Goal: Information Seeking & Learning: Find specific fact

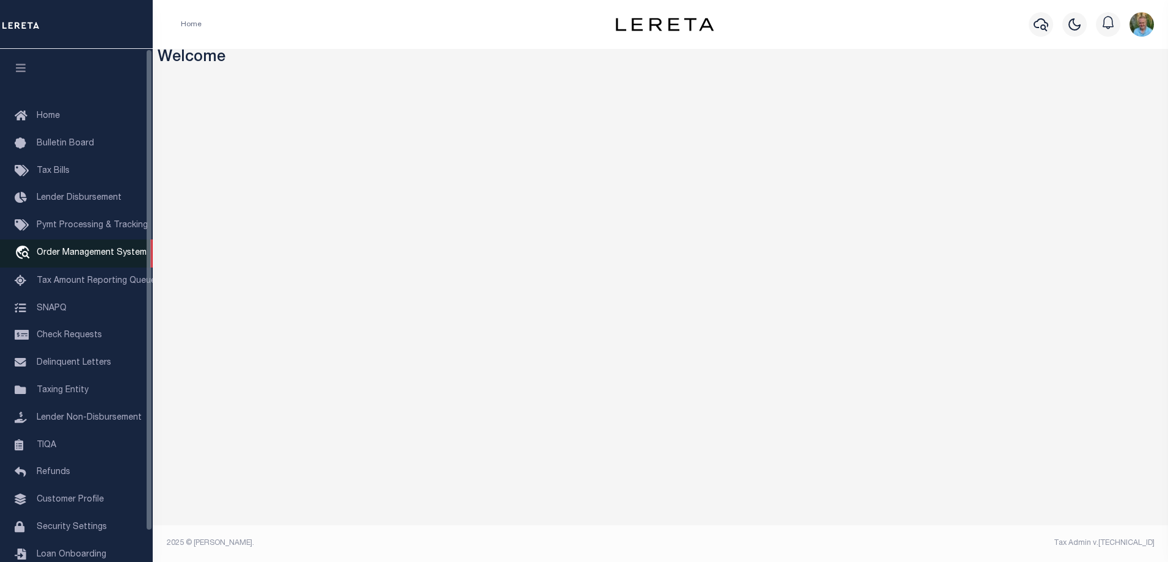
click at [70, 250] on span "Order Management System" at bounding box center [92, 253] width 110 height 9
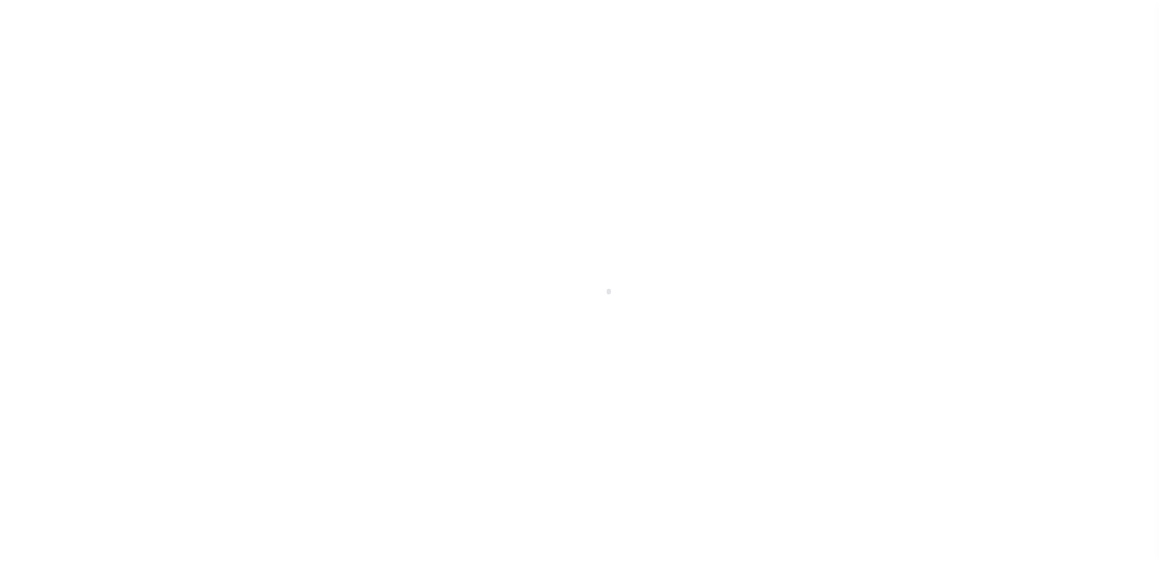
scroll to position [33, 0]
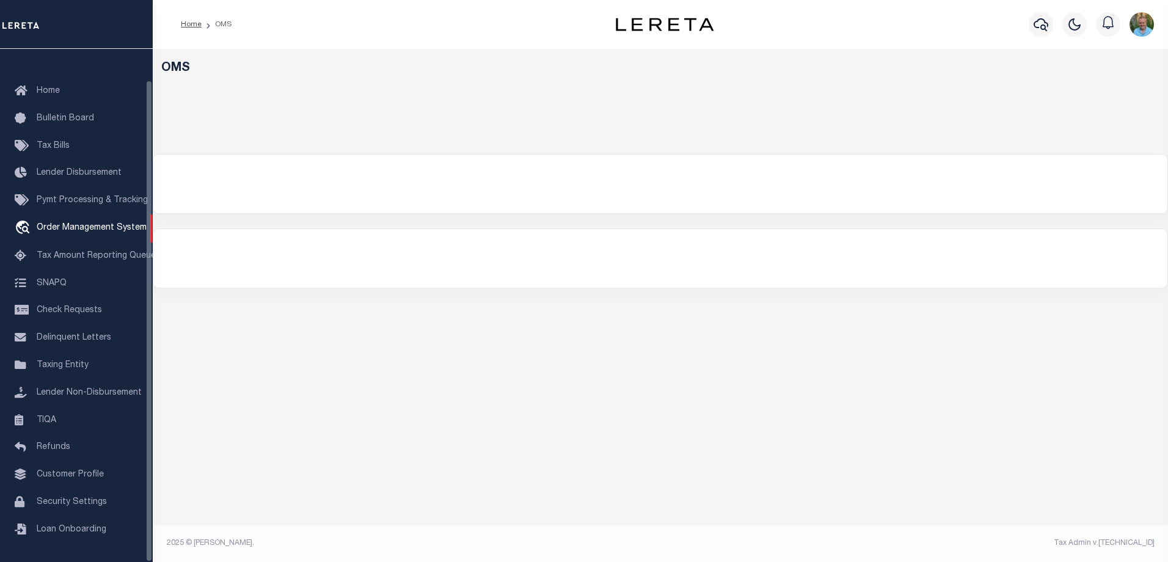
select select "200"
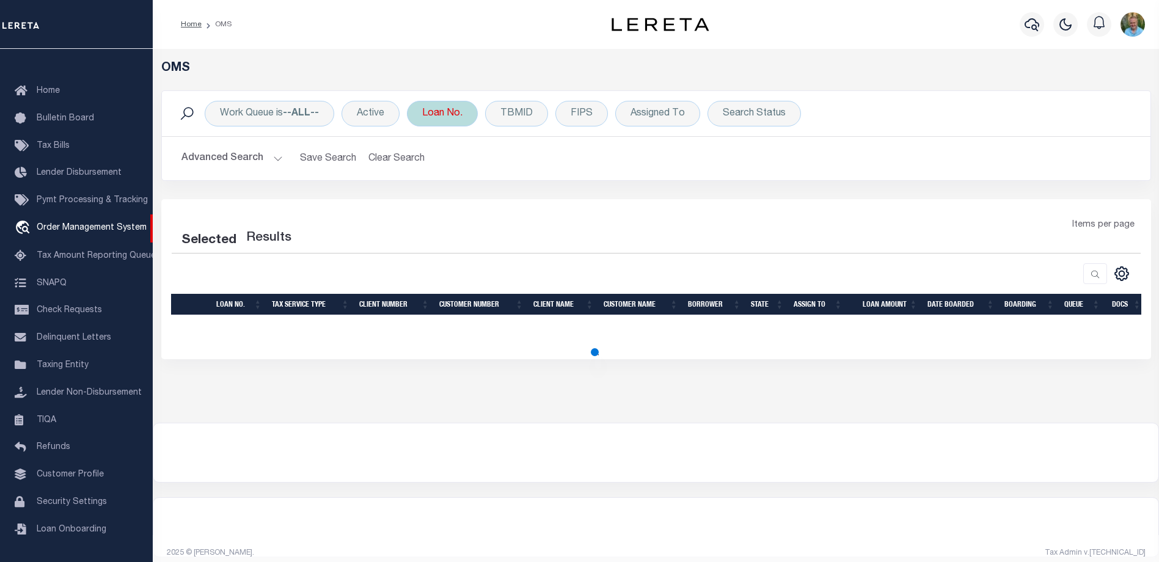
click at [438, 123] on div "Loan No." at bounding box center [442, 114] width 71 height 26
click at [445, 117] on div "Loan No." at bounding box center [442, 114] width 71 height 26
select select "200"
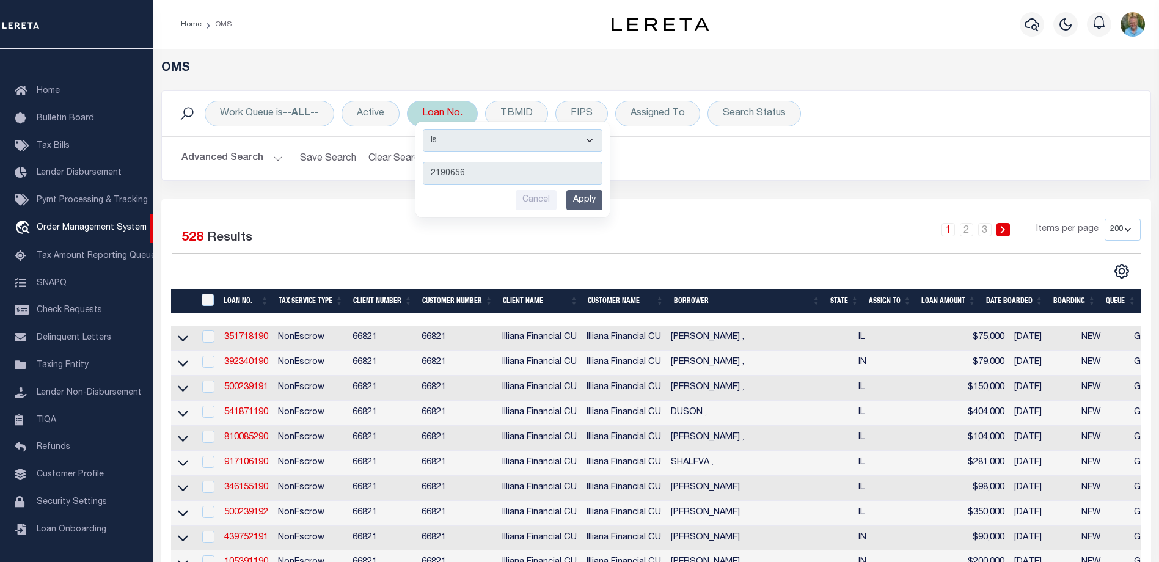
type input "2190656"
click at [593, 197] on input "Apply" at bounding box center [584, 200] width 36 height 20
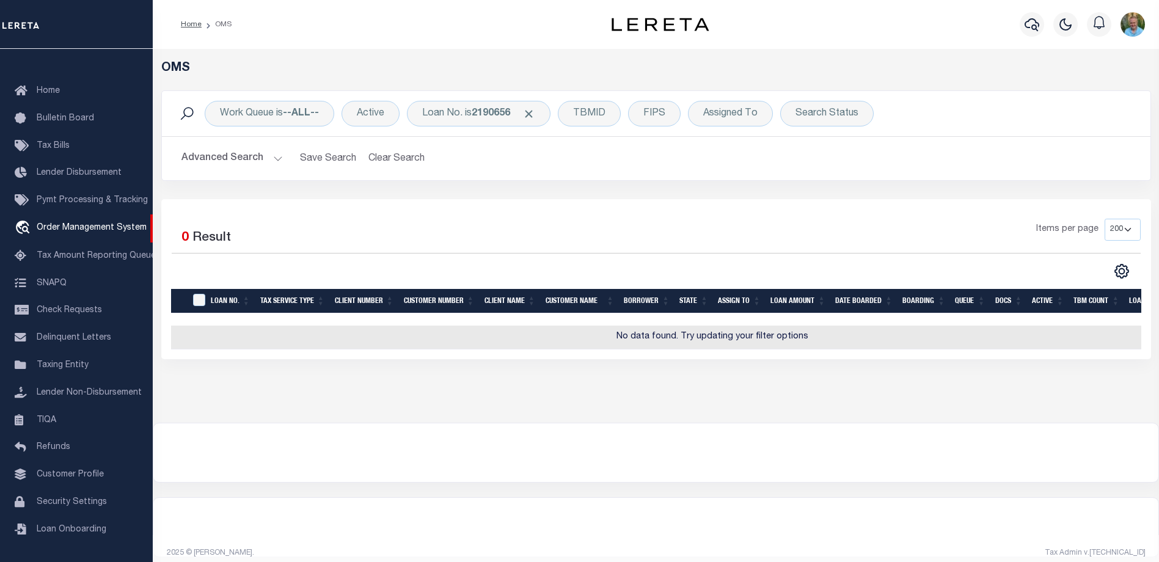
click at [247, 155] on button "Advanced Search" at bounding box center [231, 159] width 101 height 24
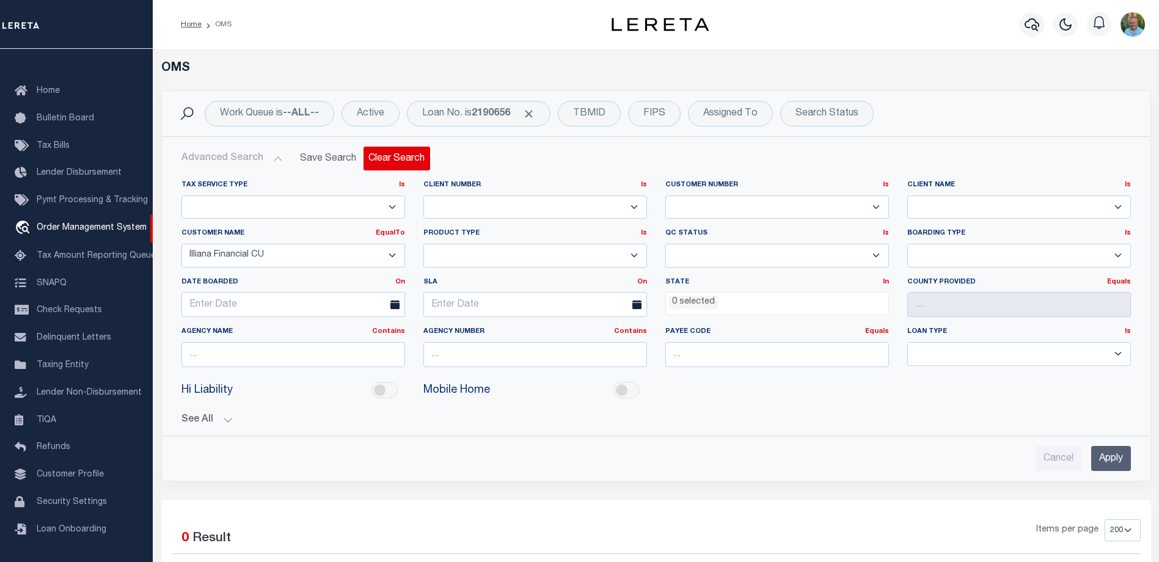
click at [390, 158] on button "Clear Search" at bounding box center [396, 159] width 67 height 24
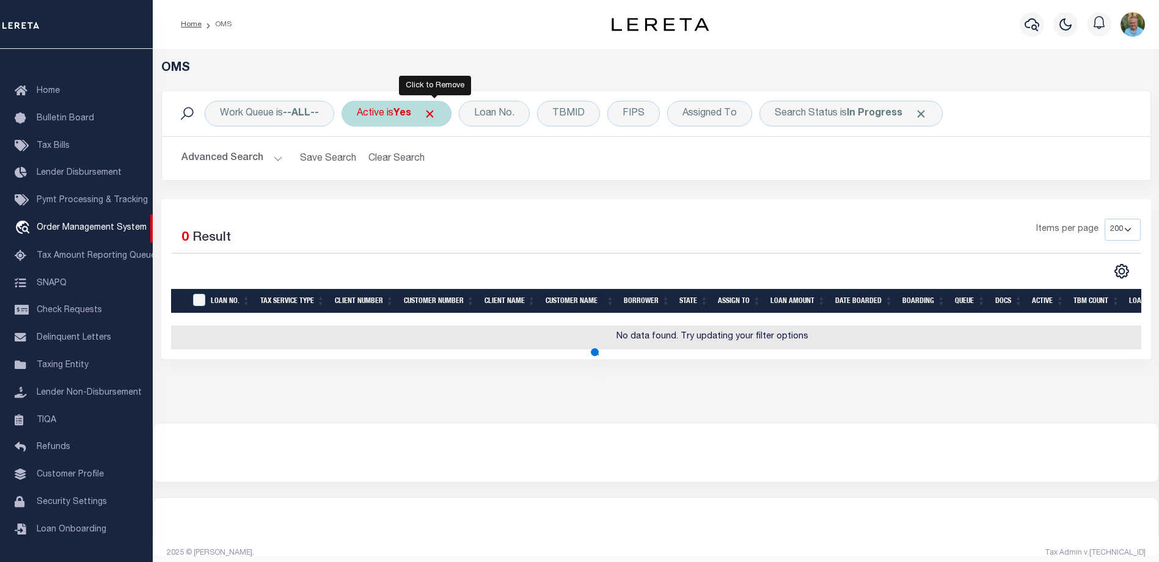
click at [435, 112] on span "Click to Remove" at bounding box center [429, 113] width 13 height 13
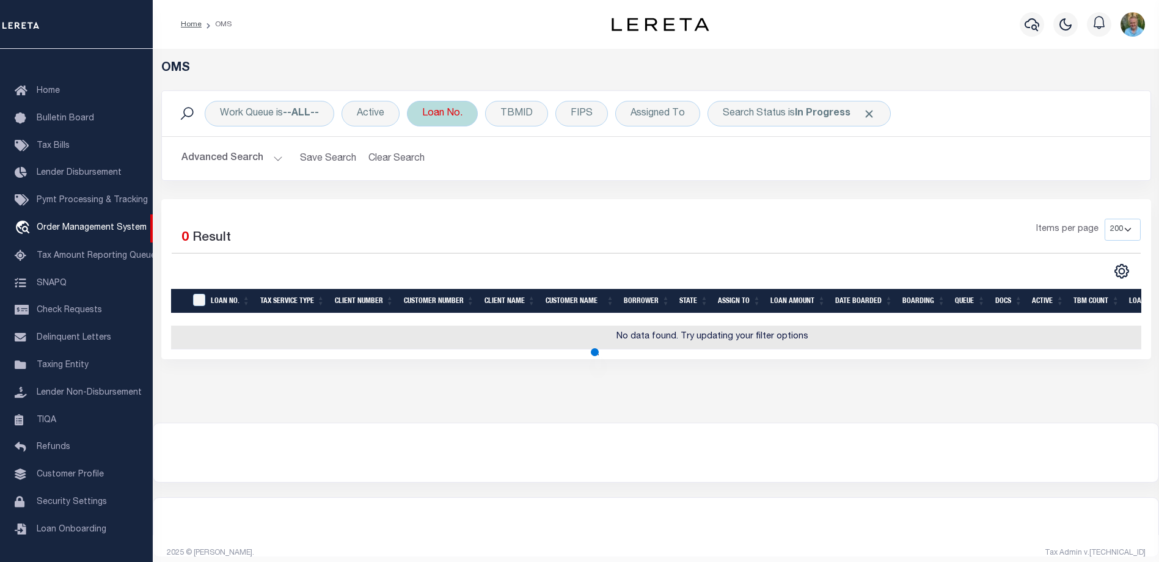
click at [440, 116] on div "Loan No." at bounding box center [442, 114] width 71 height 26
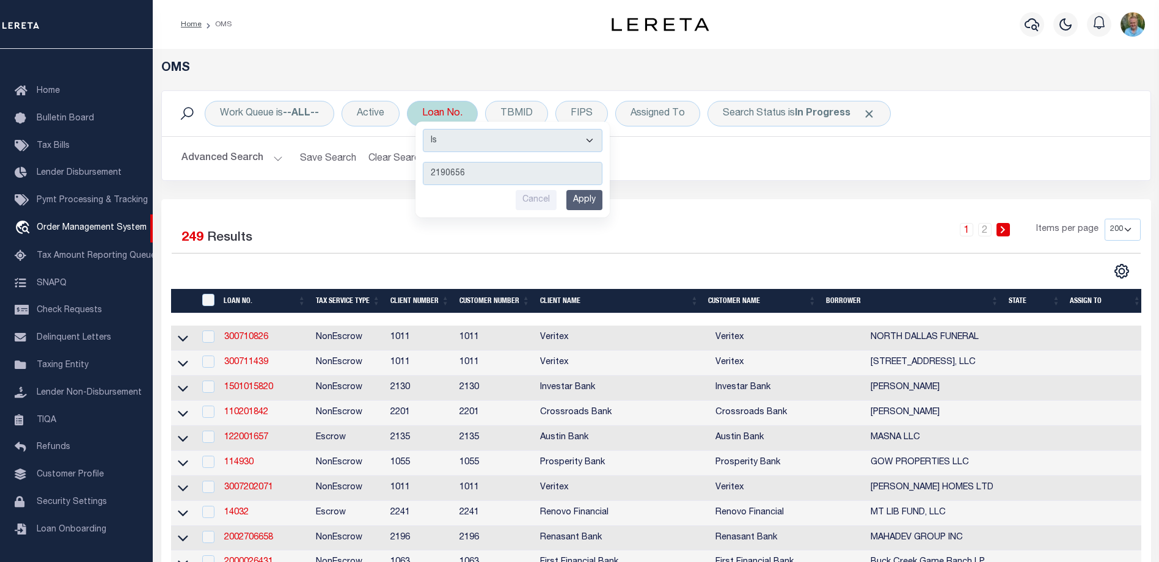
type input "2190656"
click at [588, 197] on input "Apply" at bounding box center [584, 200] width 36 height 20
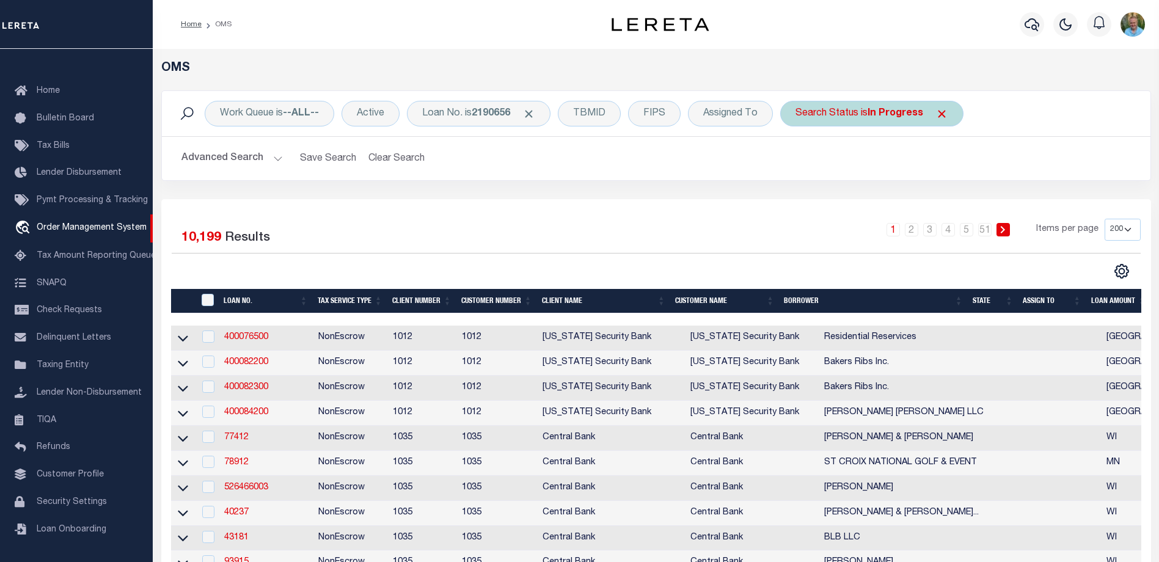
click at [946, 113] on span "Click to Remove" at bounding box center [941, 113] width 13 height 13
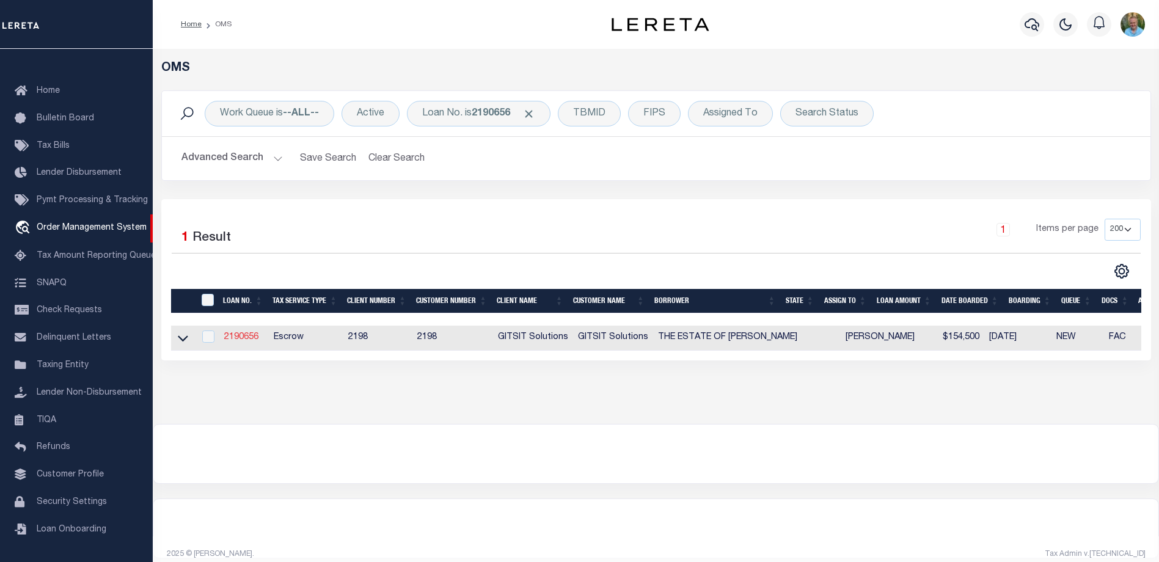
click at [231, 339] on link "2190656" at bounding box center [241, 337] width 34 height 9
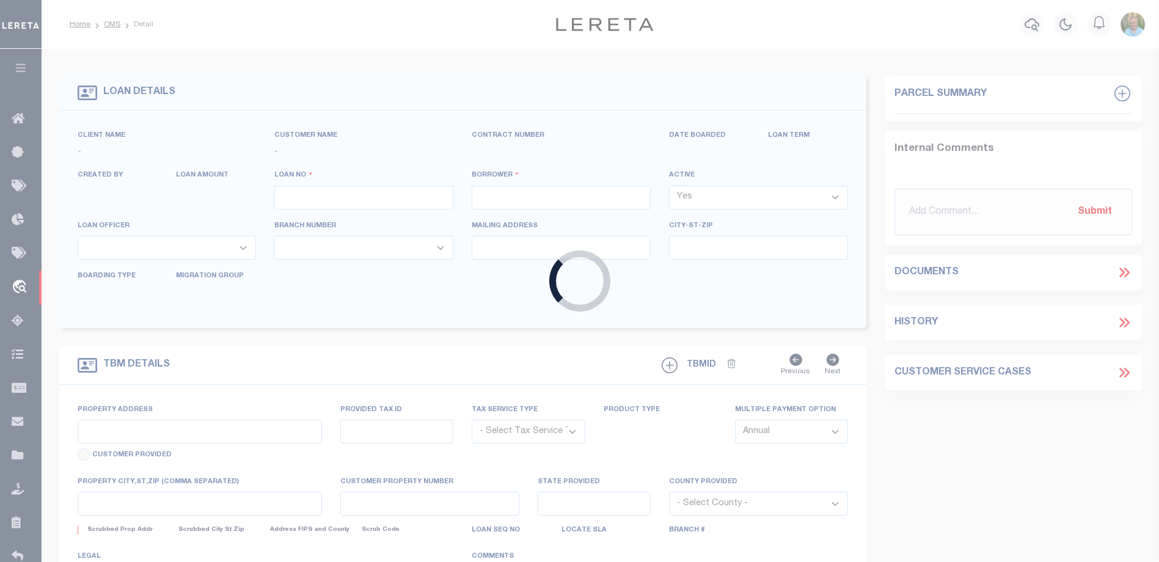
type input "2190656"
type input "THE ESTATE OF PAUL L DEAN"
select select
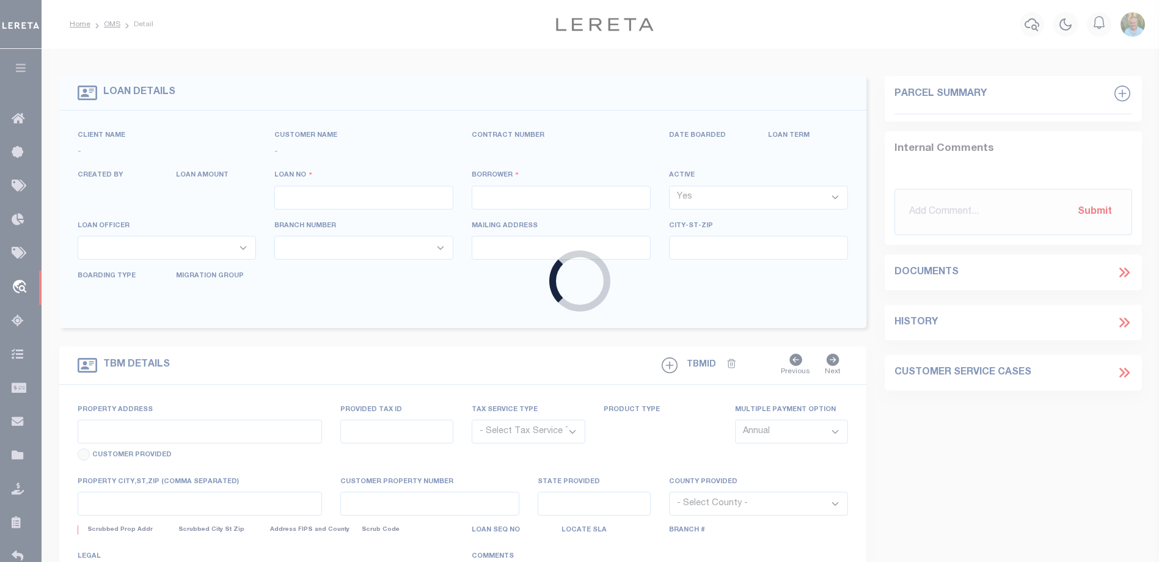
select select "Escrow"
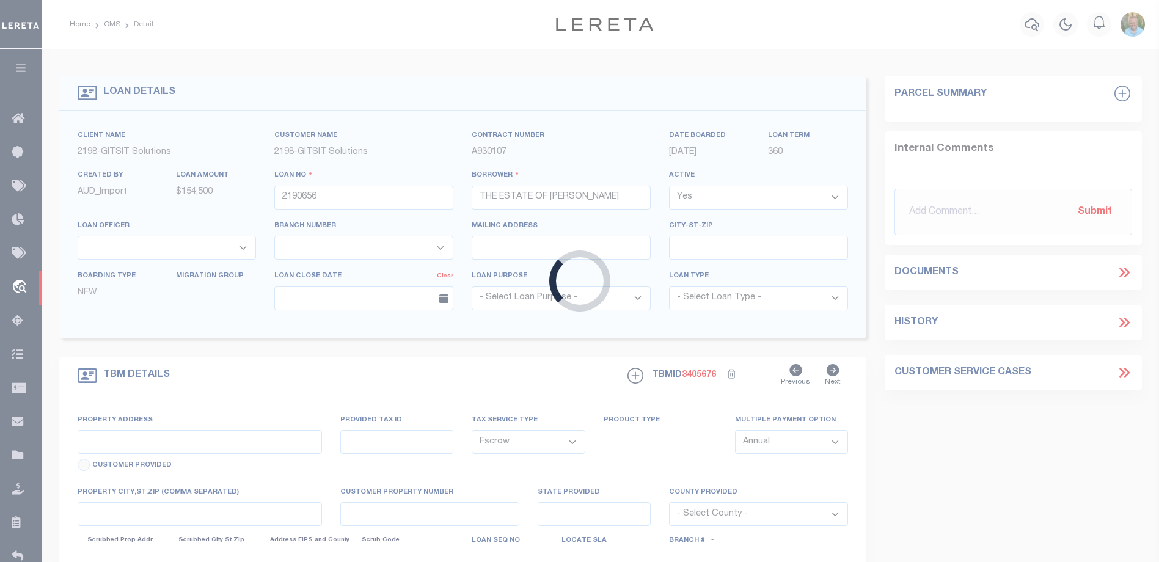
type input "404 CEDAR FORK RD"
select select
type input "TAZEWELL TN 37879"
select select
type textarea "06.11.2025 REO"
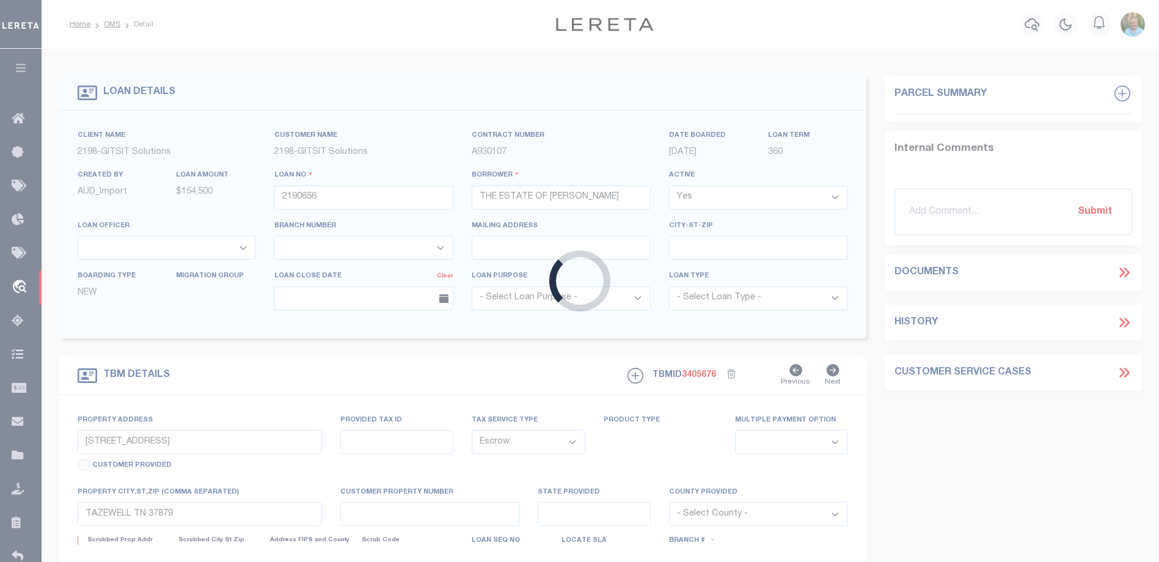
select select "16881"
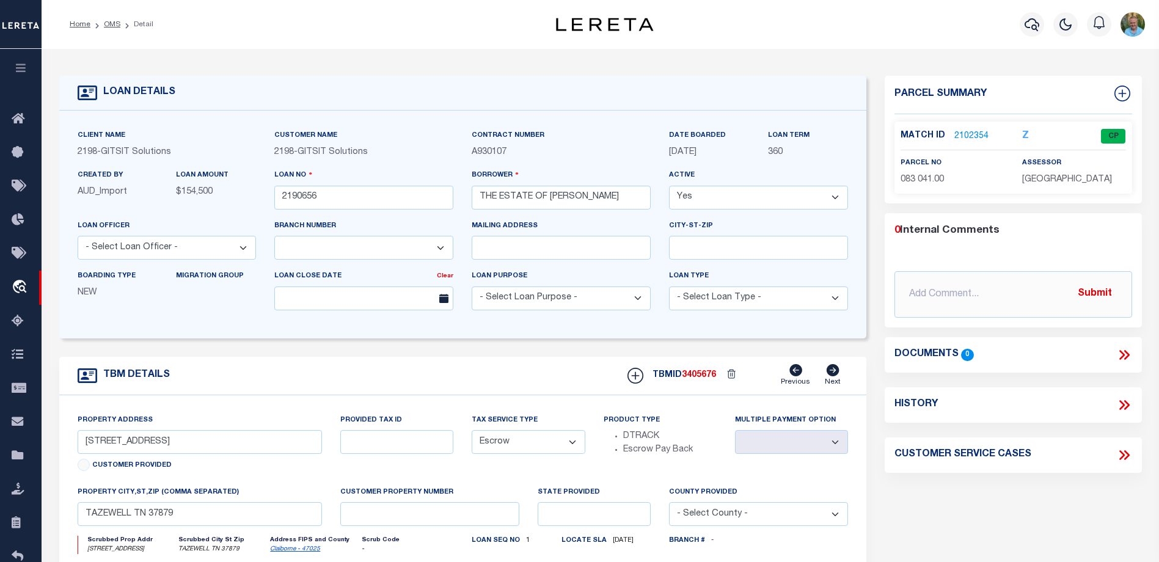
click at [965, 136] on link "2102354" at bounding box center [971, 136] width 34 height 13
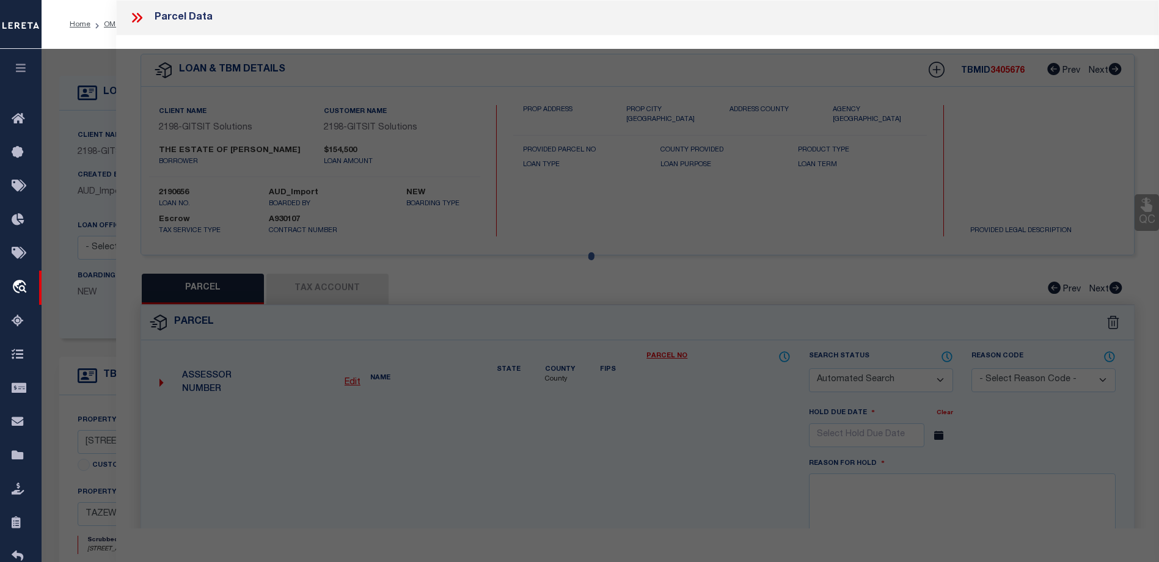
checkbox input "false"
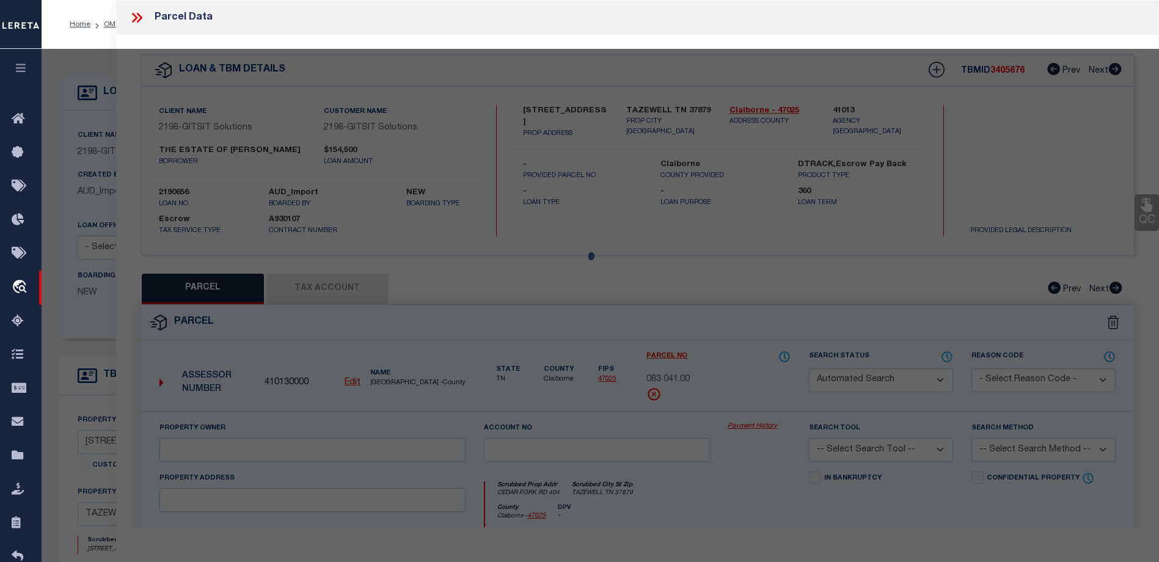
select select "CP"
type input "DEAN PAUL"
select select "AGW"
select select
type input "CEDAR FORK RD 404"
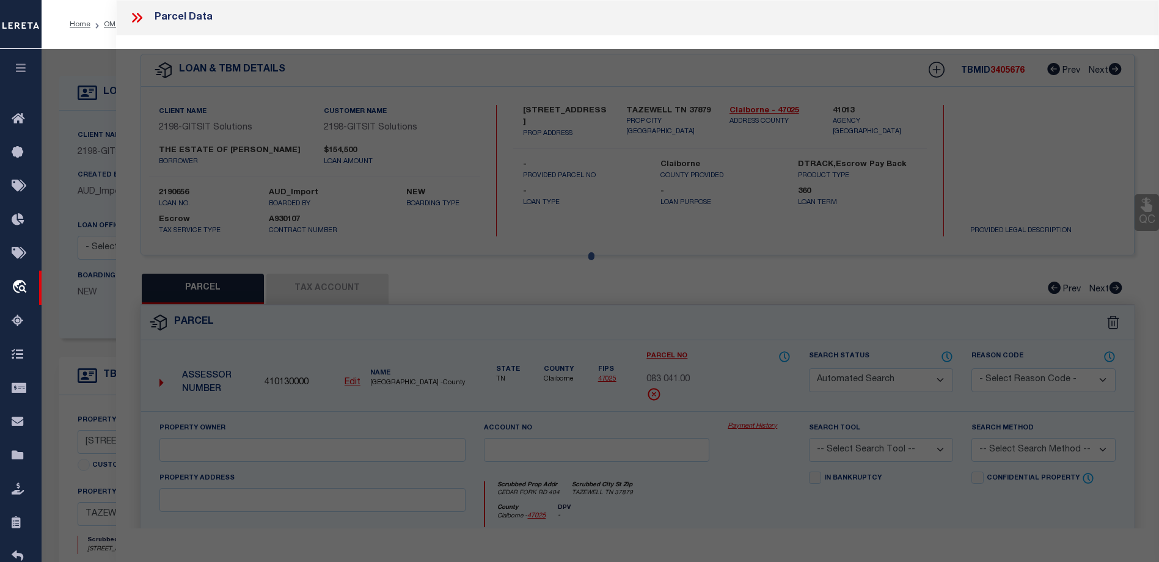
type input "TAZEWELL TN 37879"
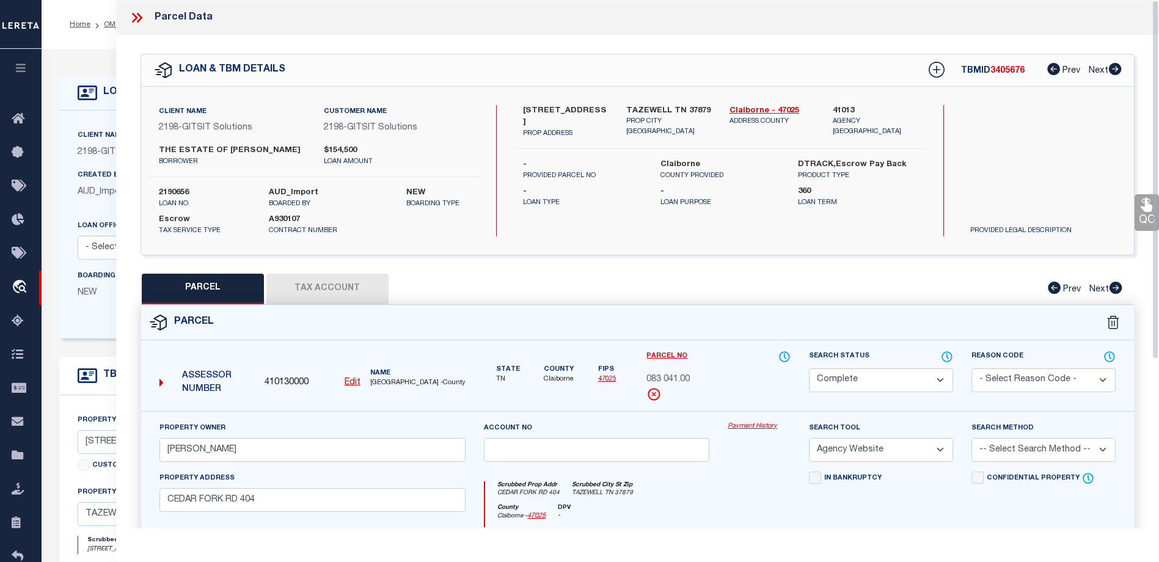
click at [294, 288] on button "Tax Account" at bounding box center [327, 289] width 122 height 31
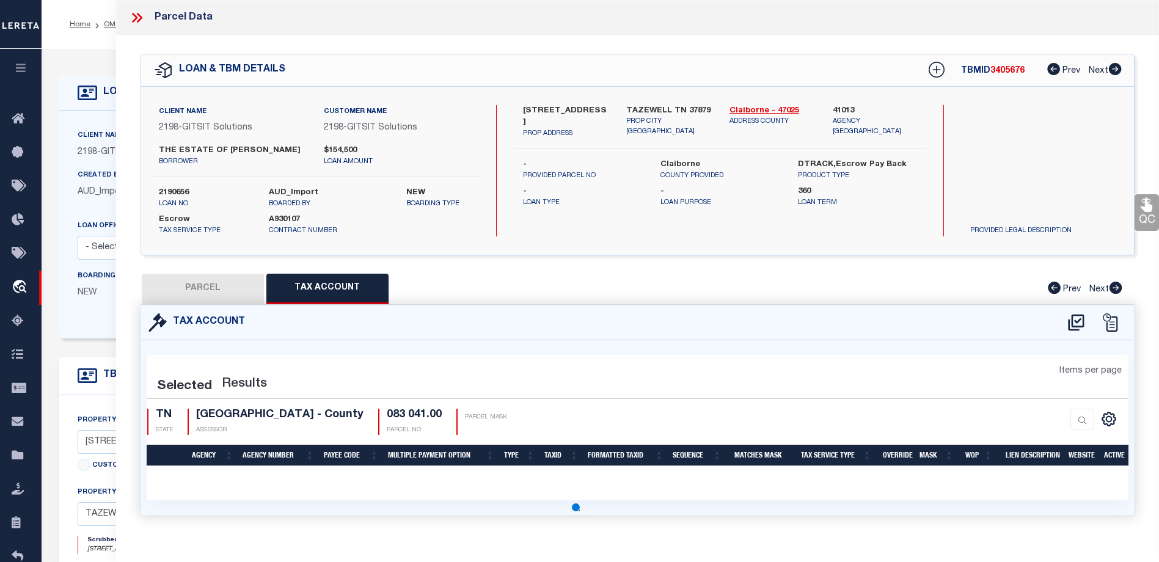
select select "100"
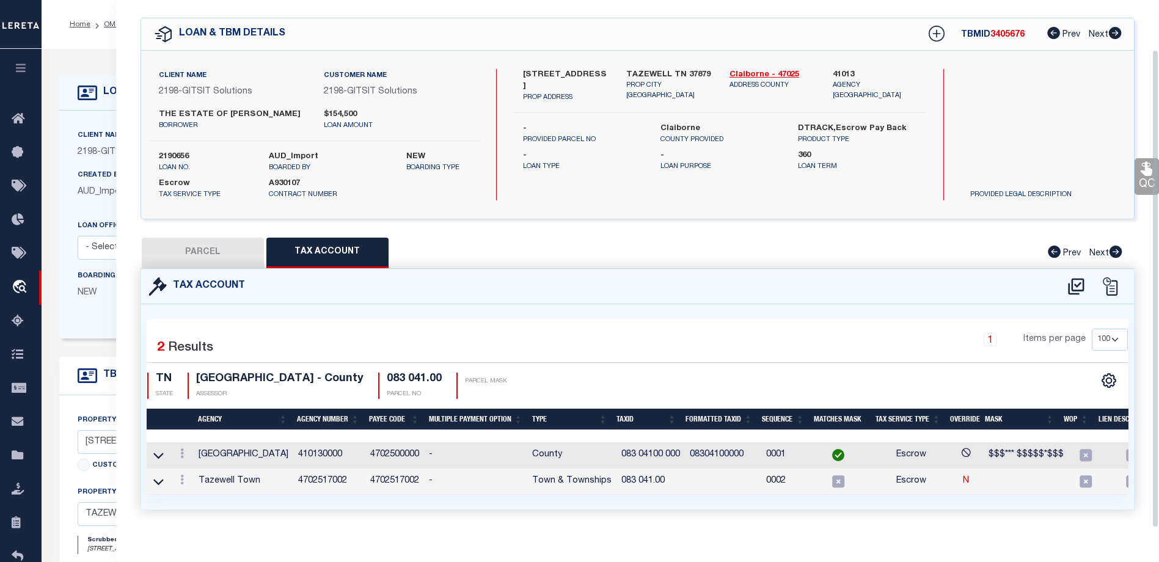
scroll to position [55, 0]
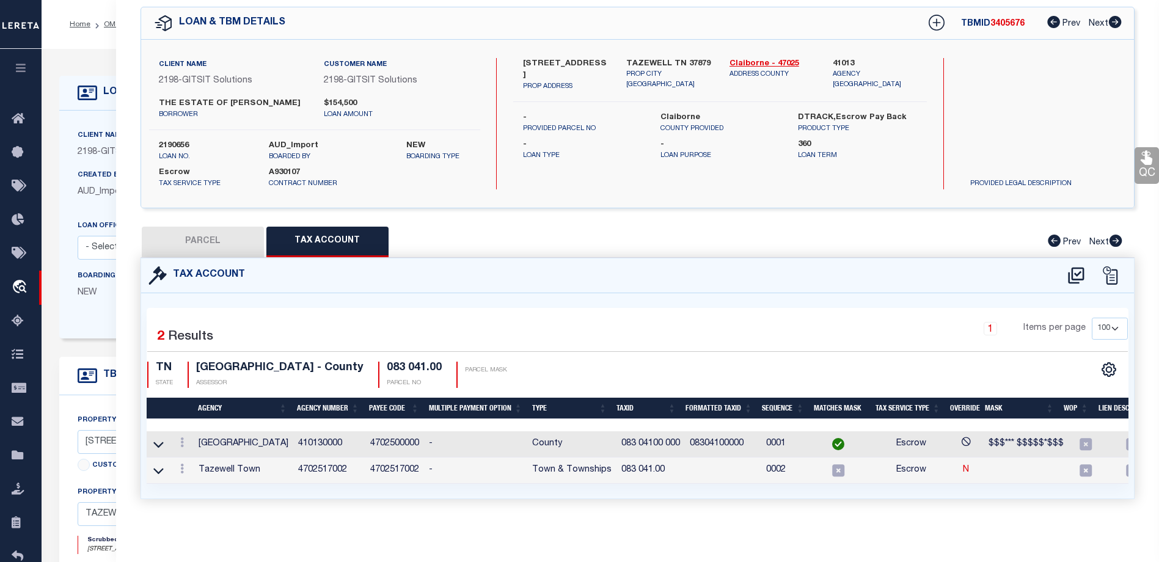
click at [222, 231] on button "PARCEL" at bounding box center [203, 242] width 122 height 31
select select "AS"
select select
checkbox input "false"
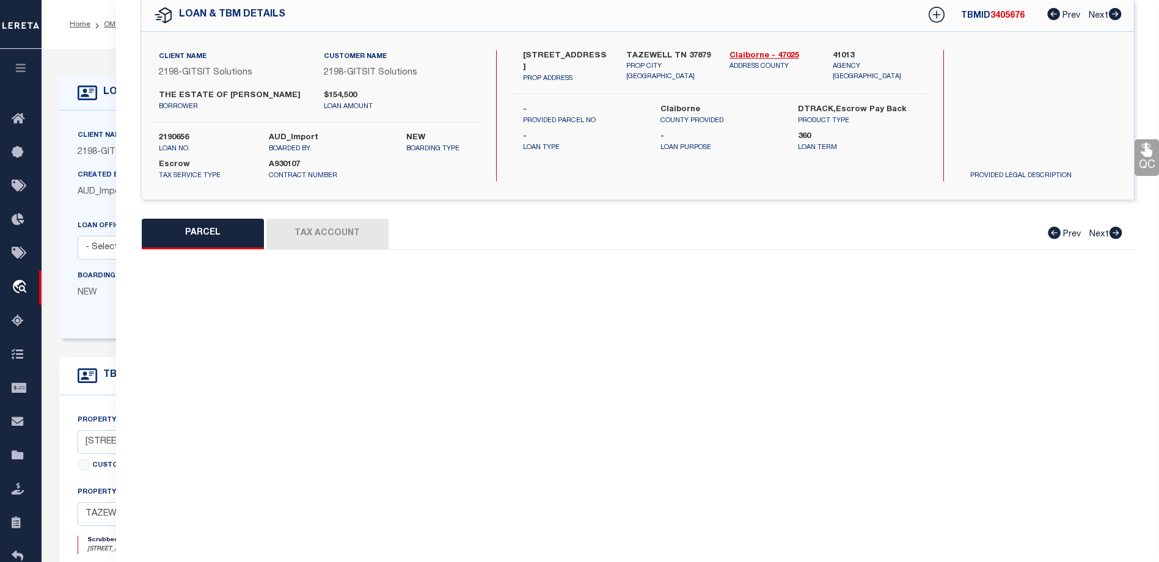
select select "CP"
type input "DEAN PAUL"
select select "AGW"
select select
type input "CEDAR FORK RD 404"
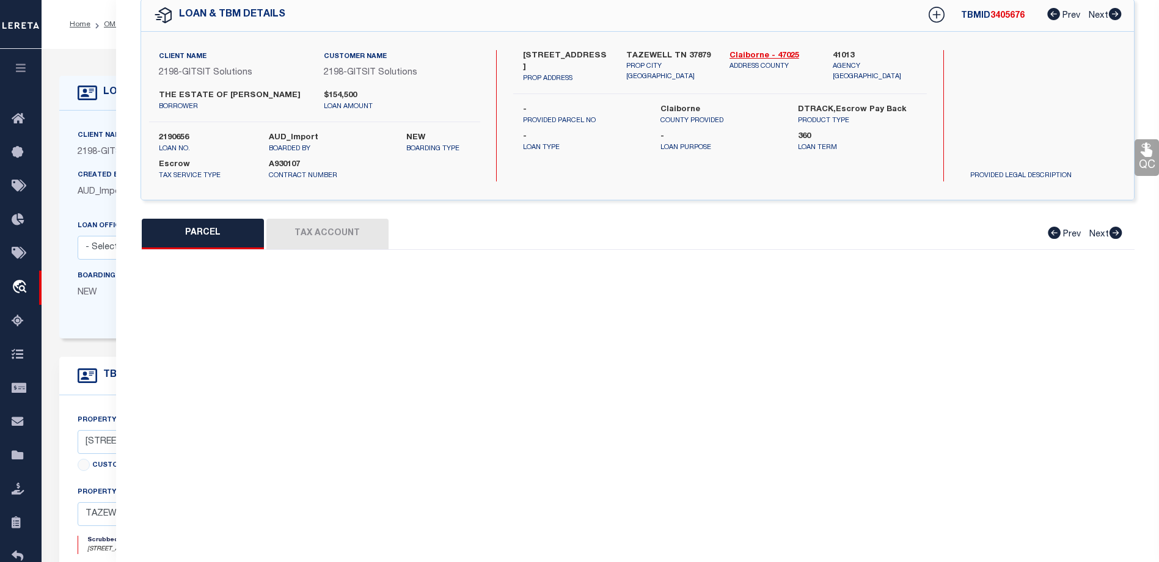
type input "TAZEWELL TN 37879"
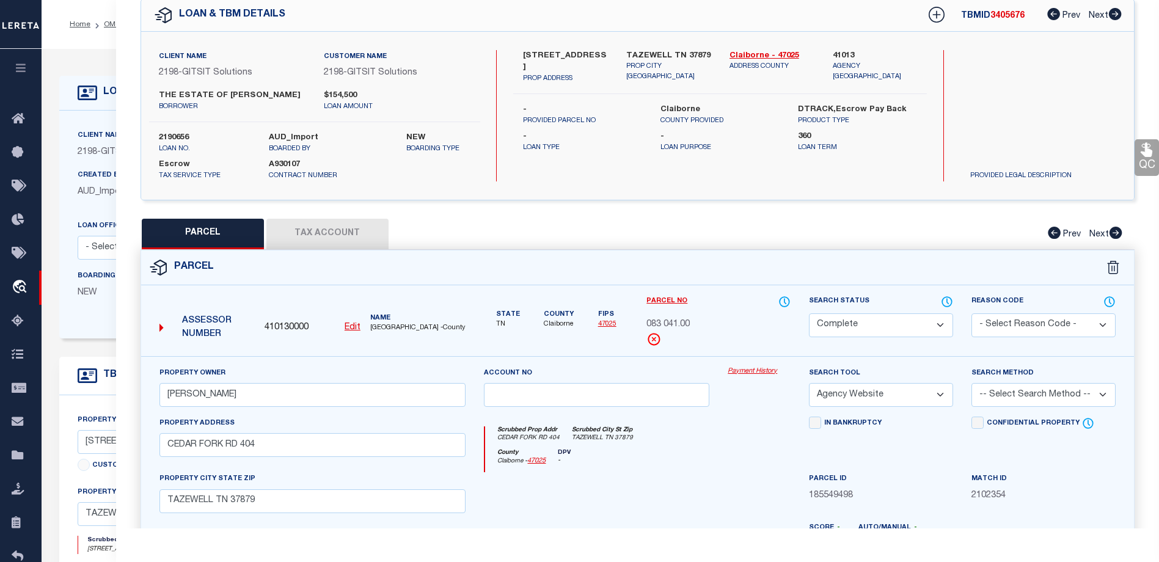
click at [754, 371] on link "Payment History" at bounding box center [758, 371] width 63 height 10
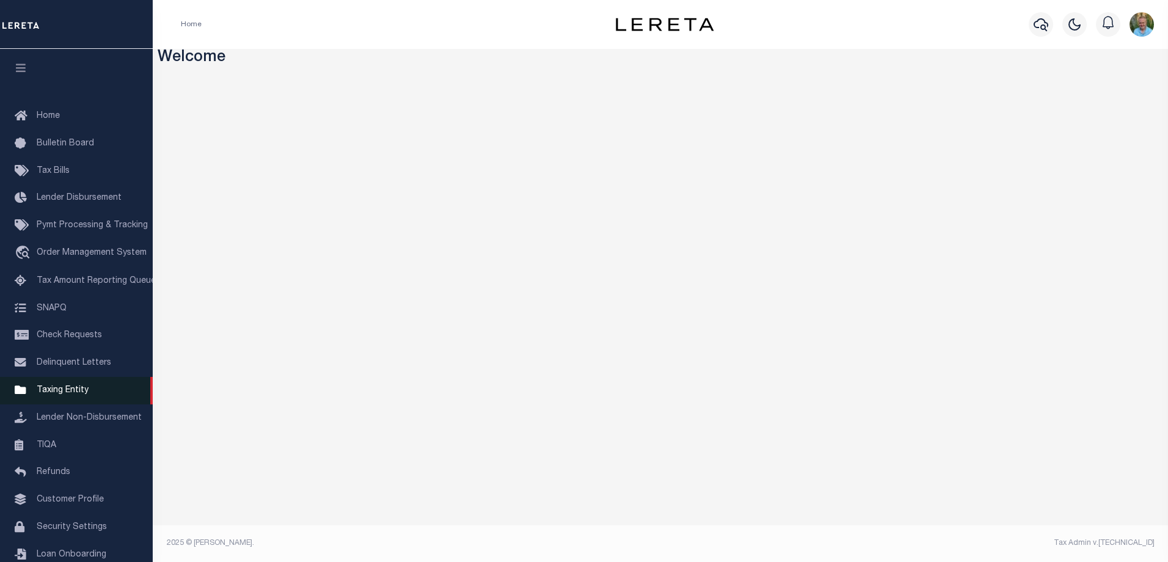
click at [70, 395] on span "Taxing Entity" at bounding box center [63, 390] width 52 height 9
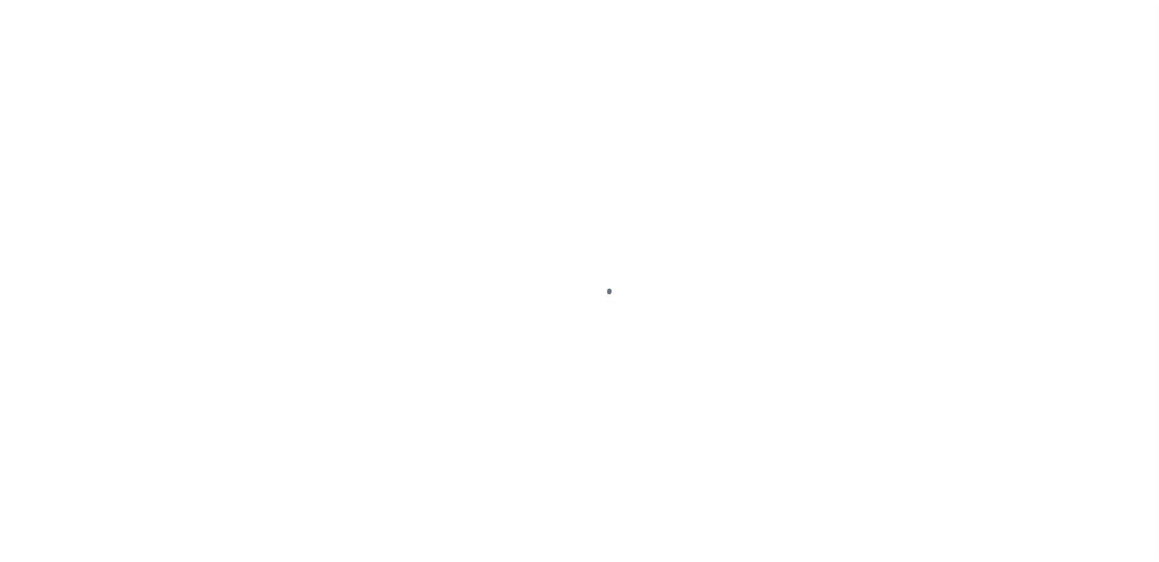
select select
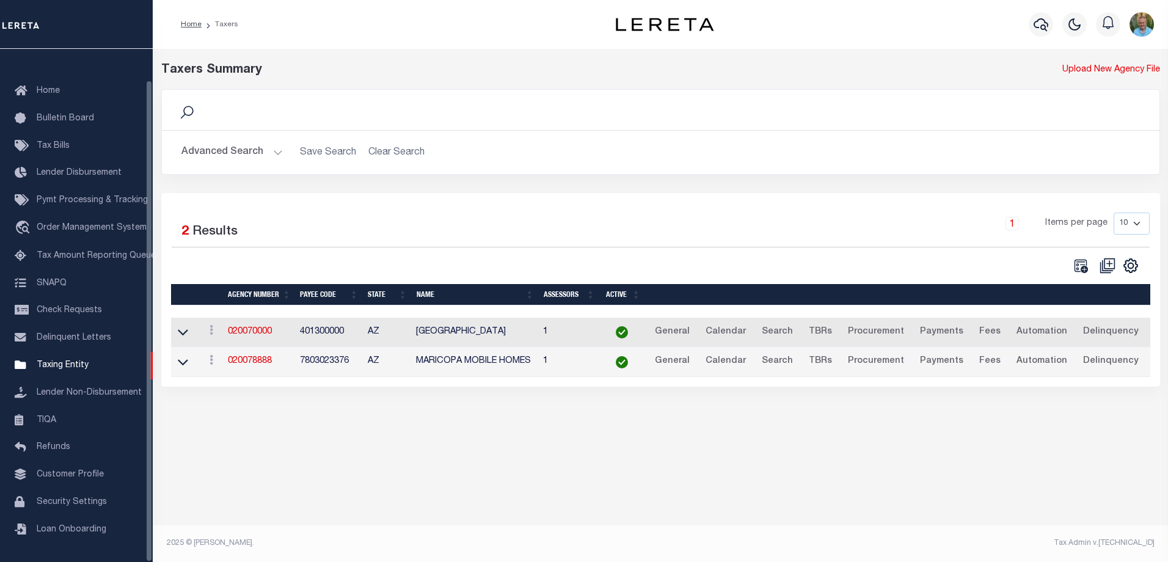
click at [203, 156] on button "Advanced Search" at bounding box center [231, 152] width 101 height 24
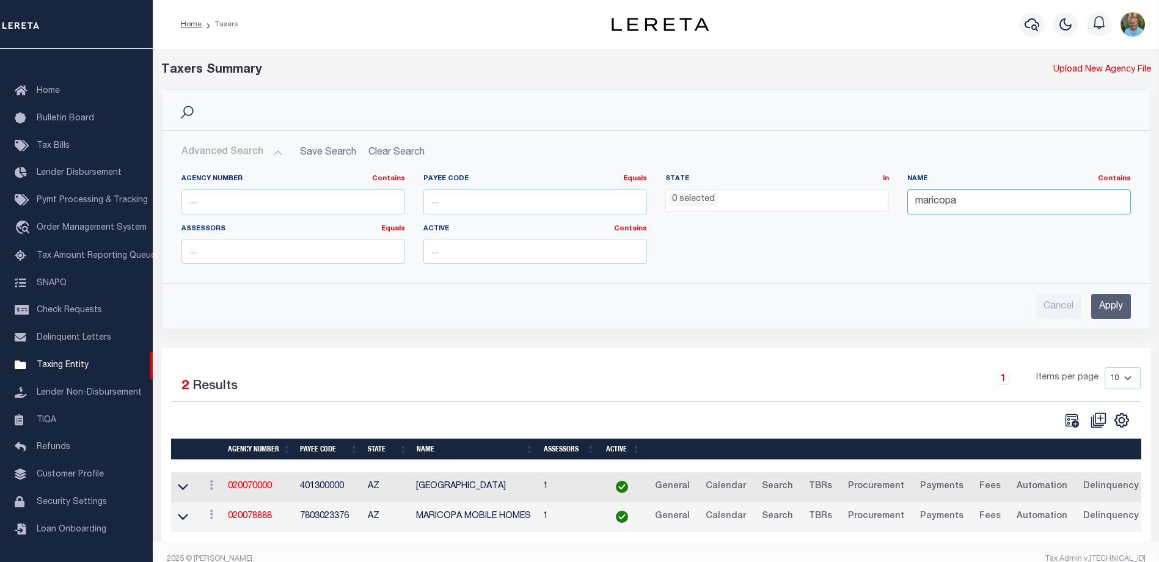
drag, startPoint x: 986, startPoint y: 202, endPoint x: 883, endPoint y: 200, distance: 103.2
click at [883, 200] on div "Agency Number Contains Contains Is Payee Code Equals Equals Is Not Equal To Is …" at bounding box center [655, 224] width 967 height 100
type input "taze"
click at [1108, 308] on input "Apply" at bounding box center [1111, 306] width 40 height 25
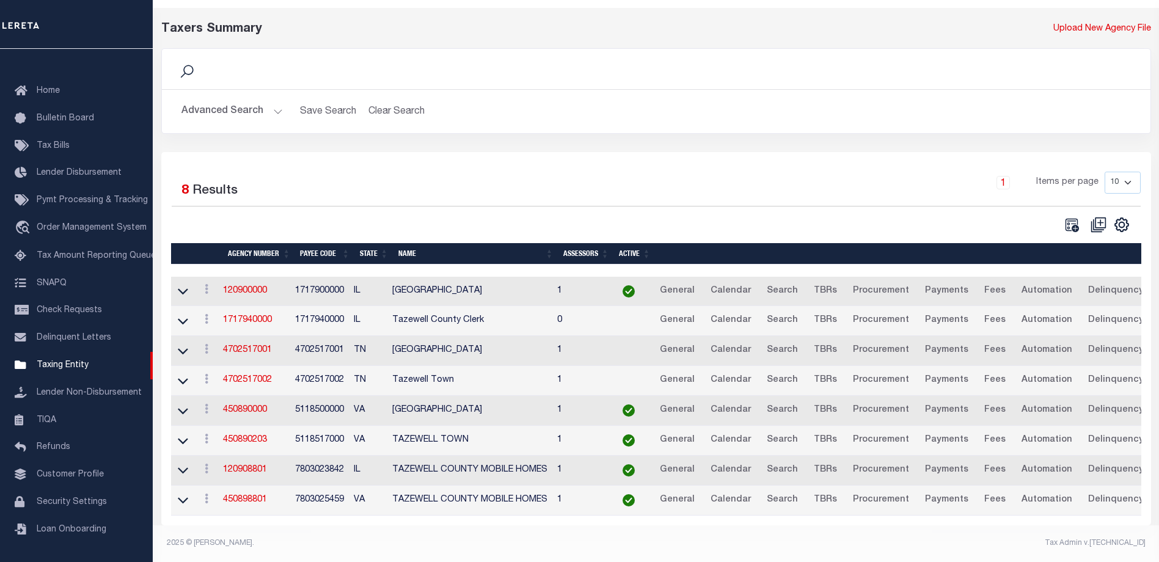
scroll to position [51, 0]
click at [180, 374] on icon at bounding box center [183, 380] width 10 height 13
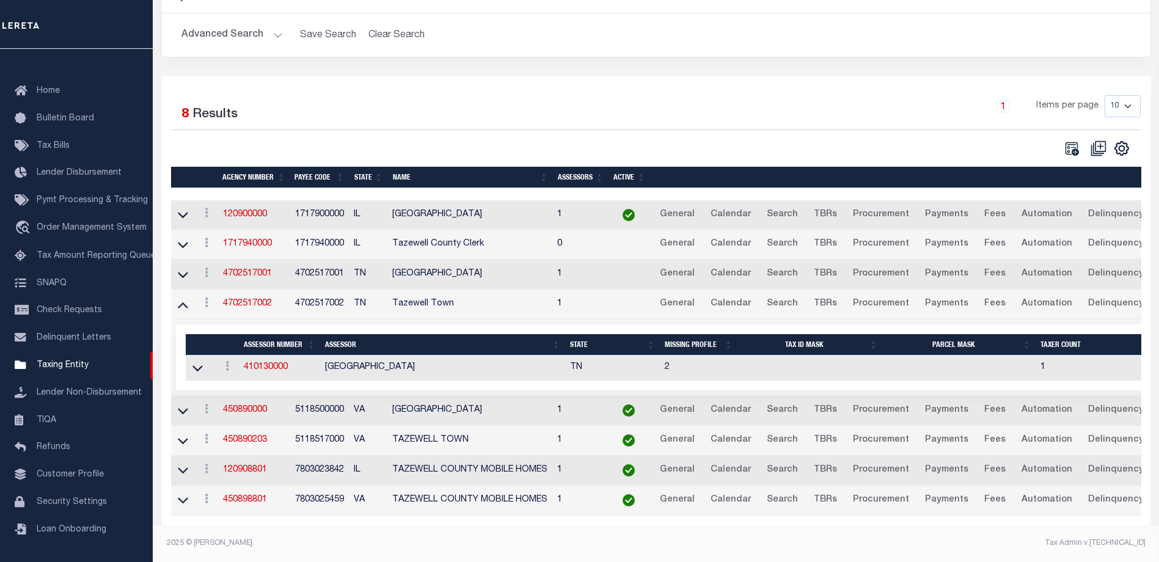
scroll to position [127, 0]
